Goal: Task Accomplishment & Management: Use online tool/utility

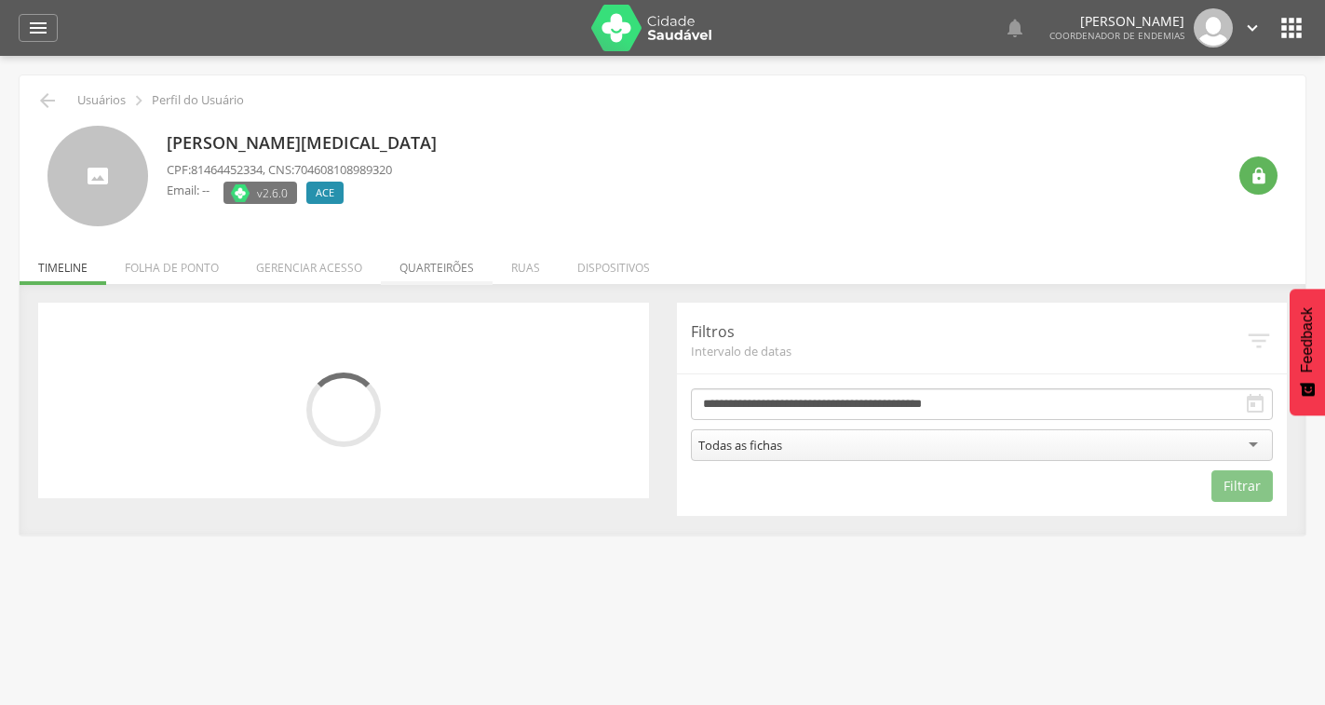
click at [447, 261] on li "Quarteirões" at bounding box center [437, 263] width 112 height 44
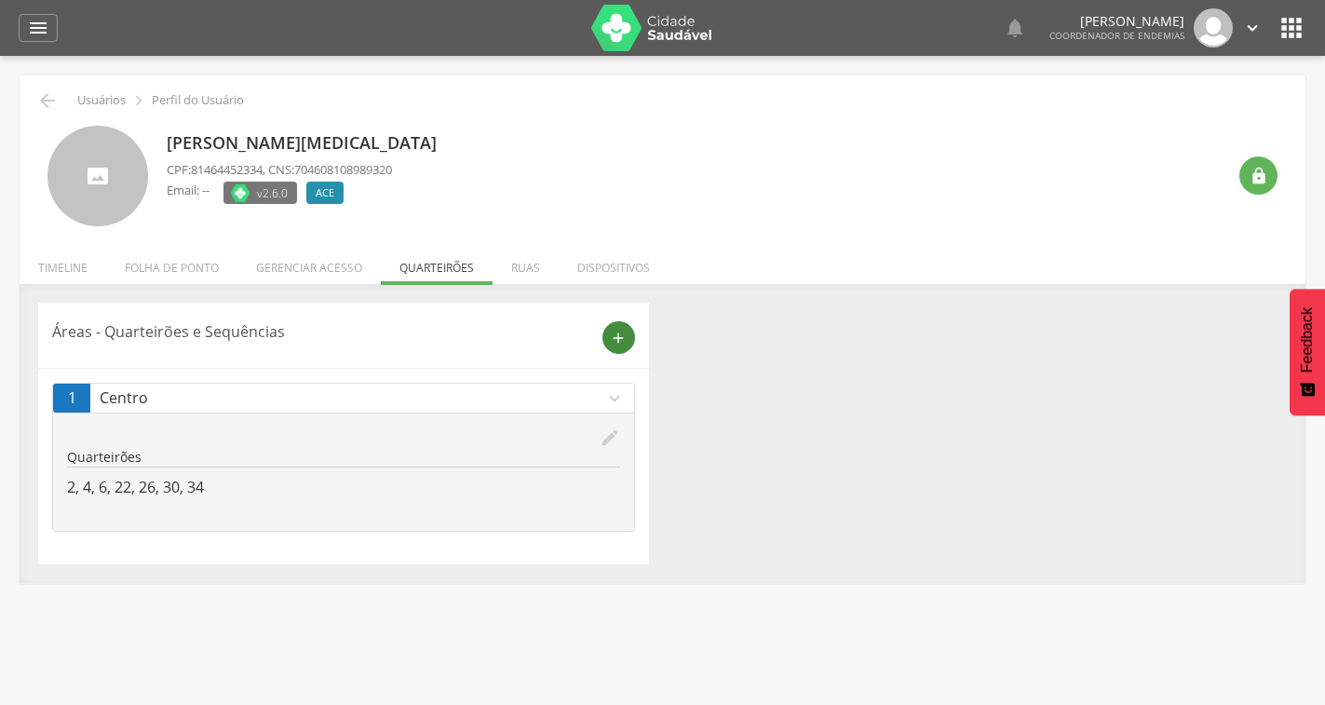
click at [608, 331] on div "add" at bounding box center [619, 337] width 33 height 33
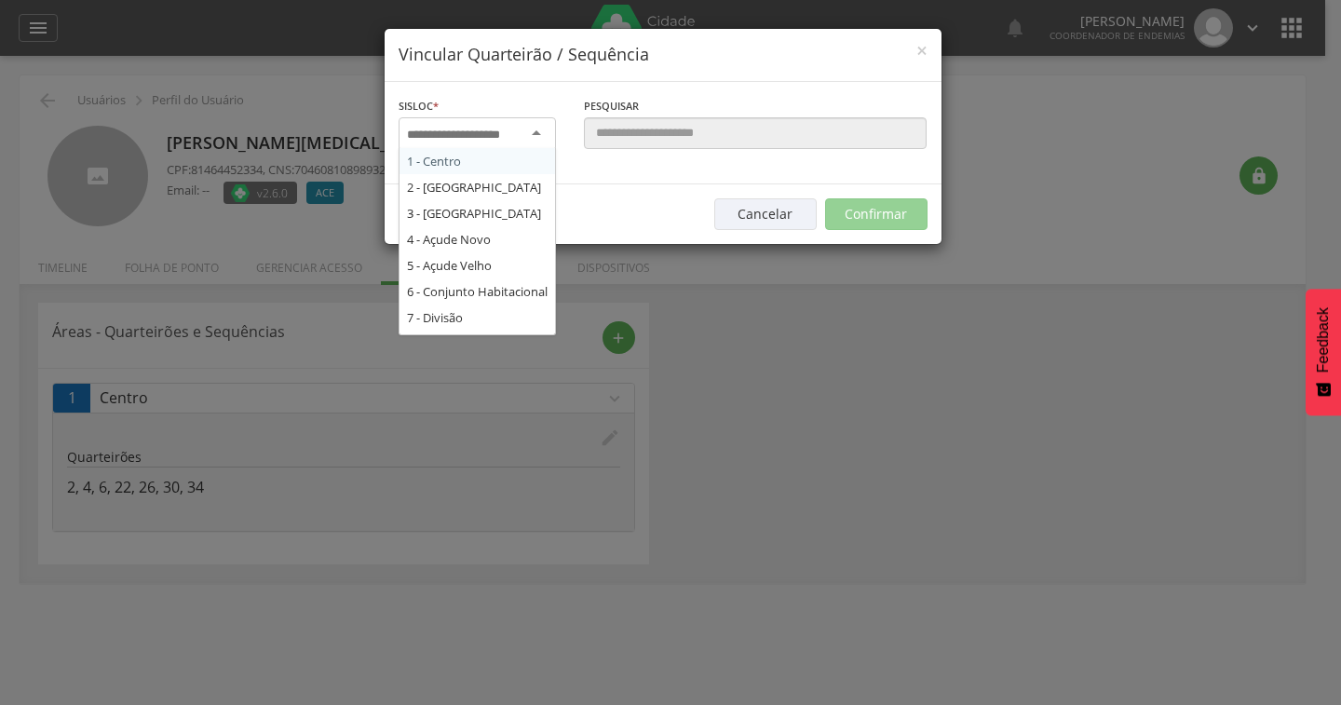
click at [517, 143] on div at bounding box center [477, 134] width 157 height 34
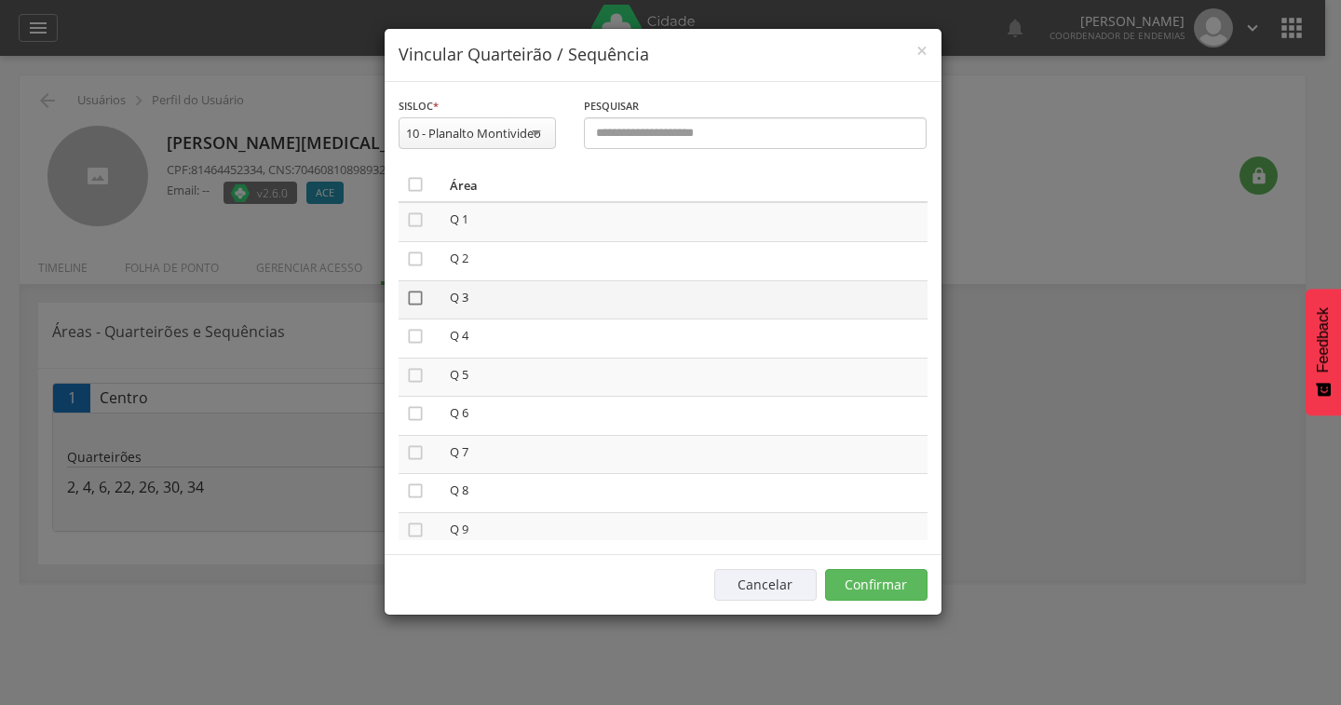
click at [415, 294] on icon "" at bounding box center [415, 298] width 19 height 19
click at [416, 449] on icon "" at bounding box center [415, 452] width 19 height 19
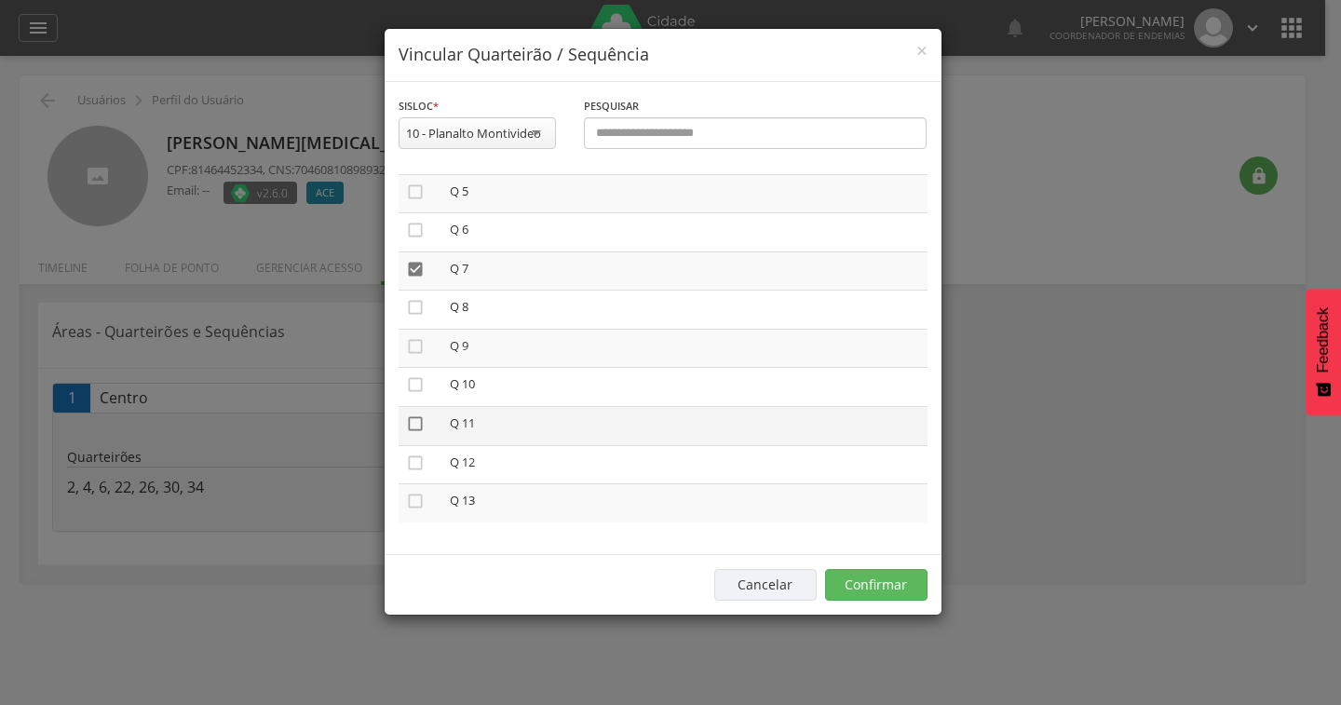
click at [414, 419] on icon "" at bounding box center [415, 423] width 19 height 19
click at [858, 576] on button "Confirmar" at bounding box center [876, 585] width 102 height 32
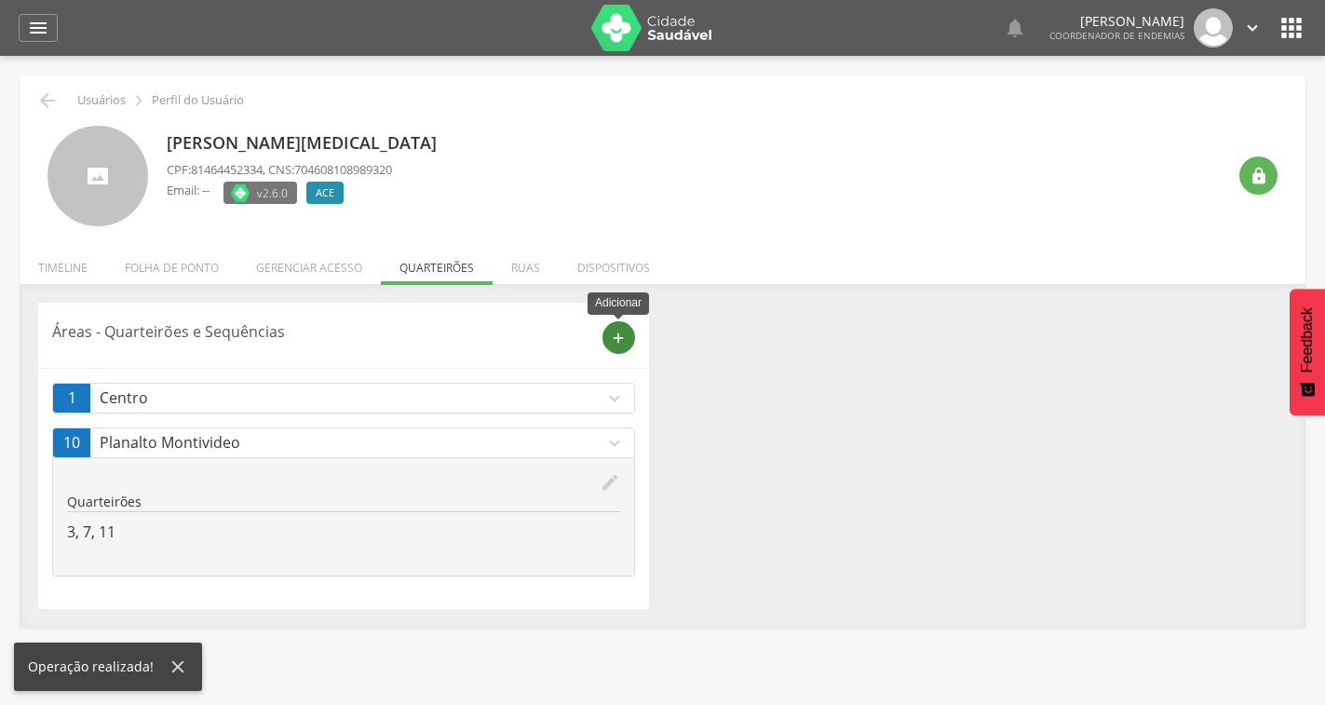
click at [615, 337] on icon "add" at bounding box center [618, 338] width 17 height 17
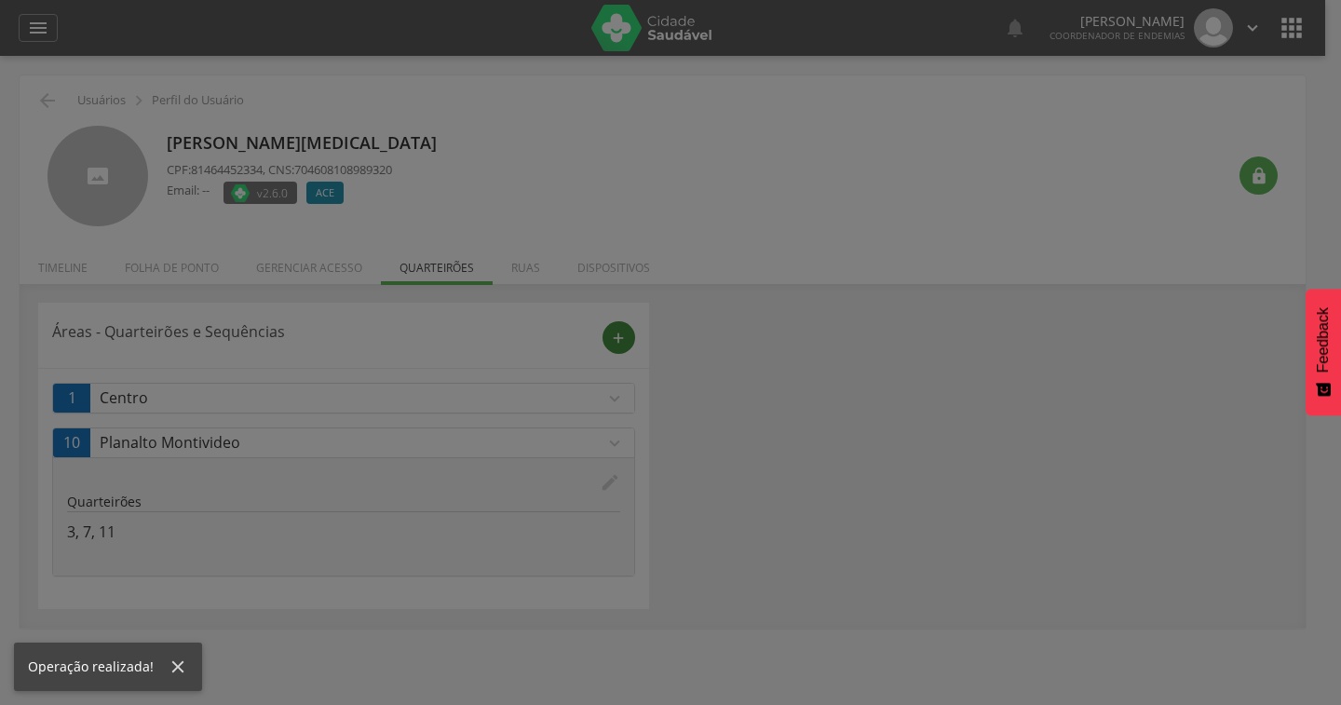
scroll to position [0, 0]
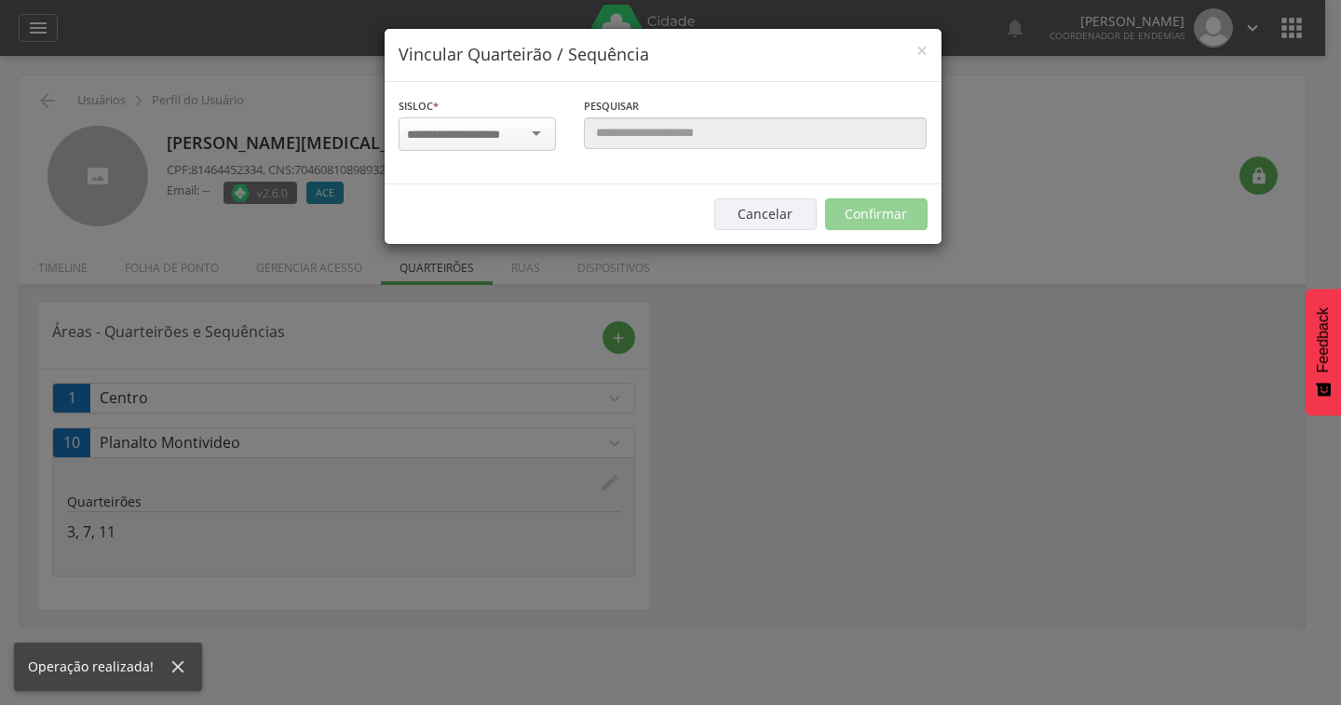
click at [507, 137] on input "select-one" at bounding box center [465, 135] width 117 height 17
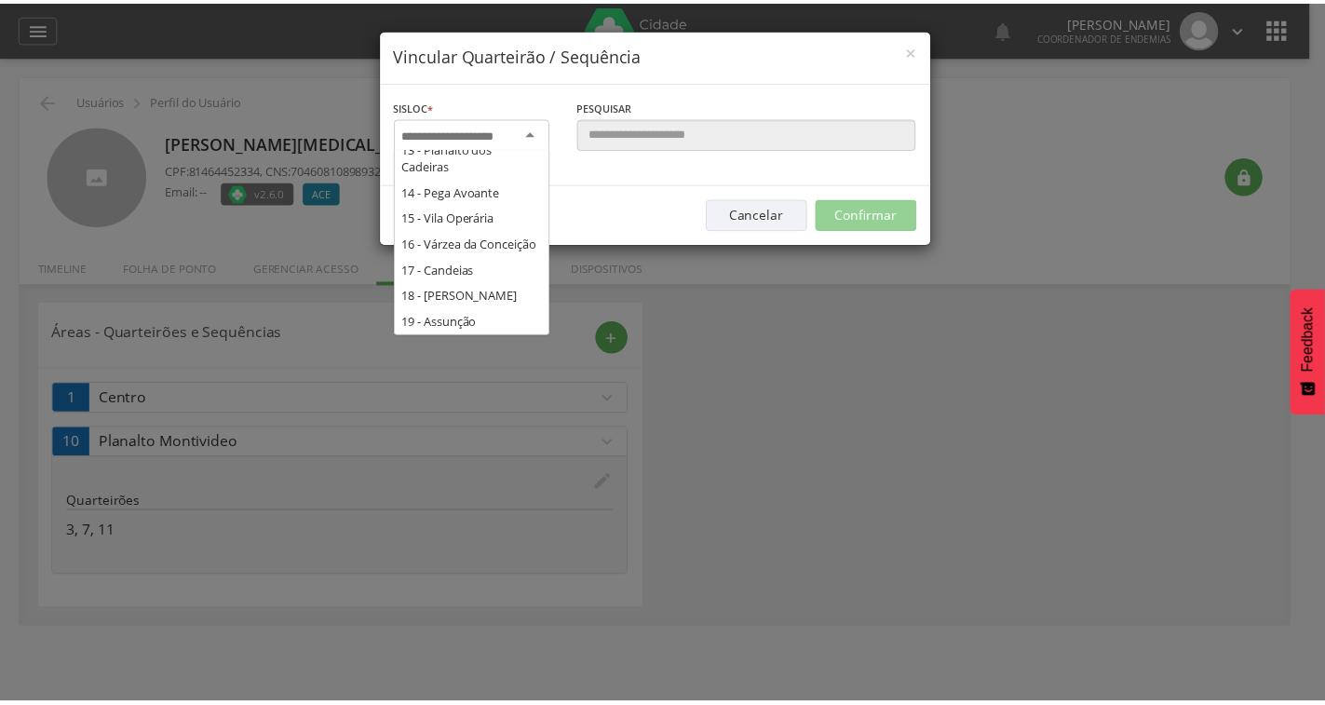
scroll to position [410, 0]
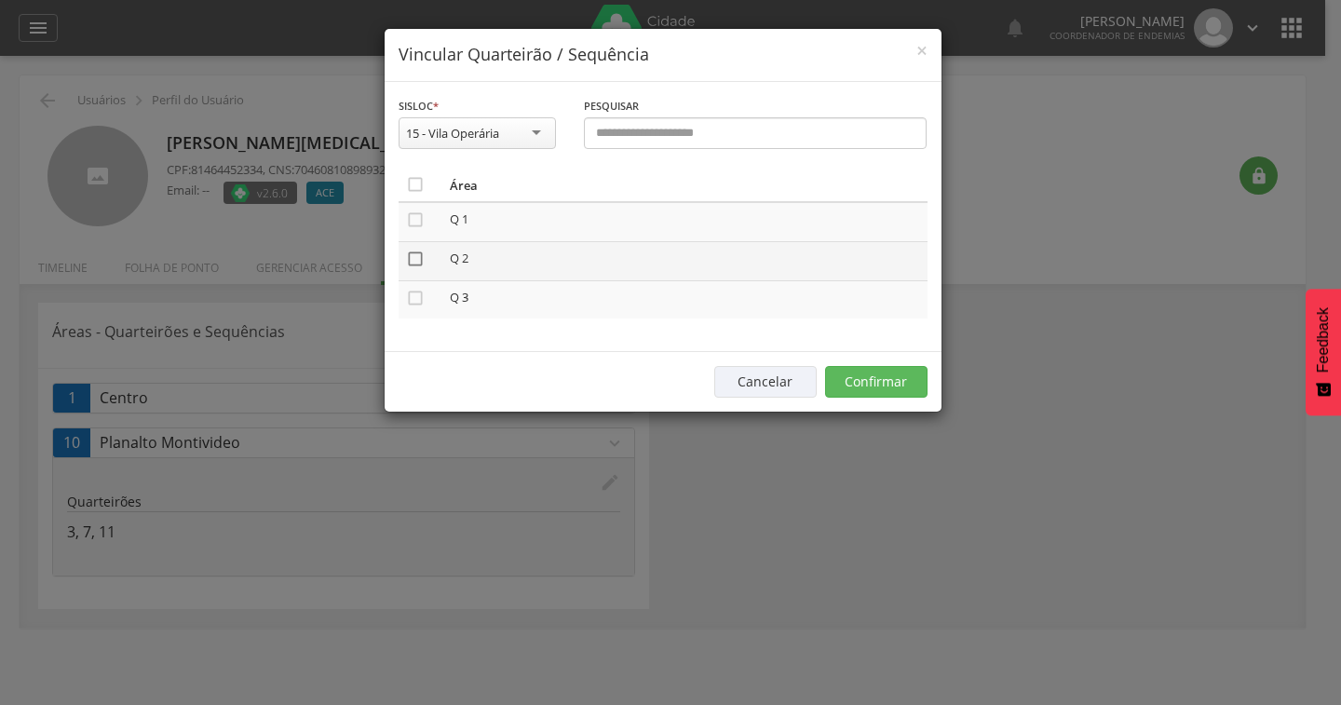
click at [420, 261] on icon "" at bounding box center [415, 259] width 19 height 19
click at [874, 376] on button "Confirmar" at bounding box center [876, 382] width 102 height 32
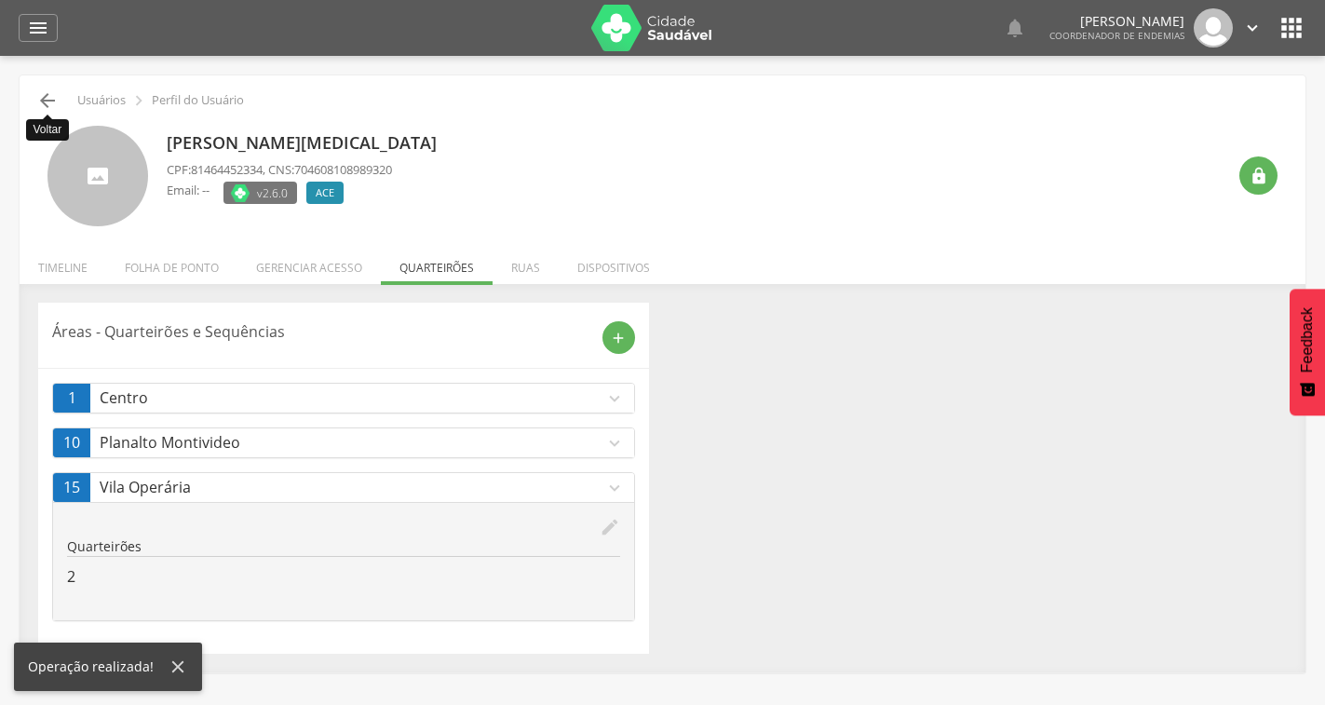
click at [56, 94] on icon "" at bounding box center [47, 100] width 22 height 22
